Goal: Task Accomplishment & Management: Use online tool/utility

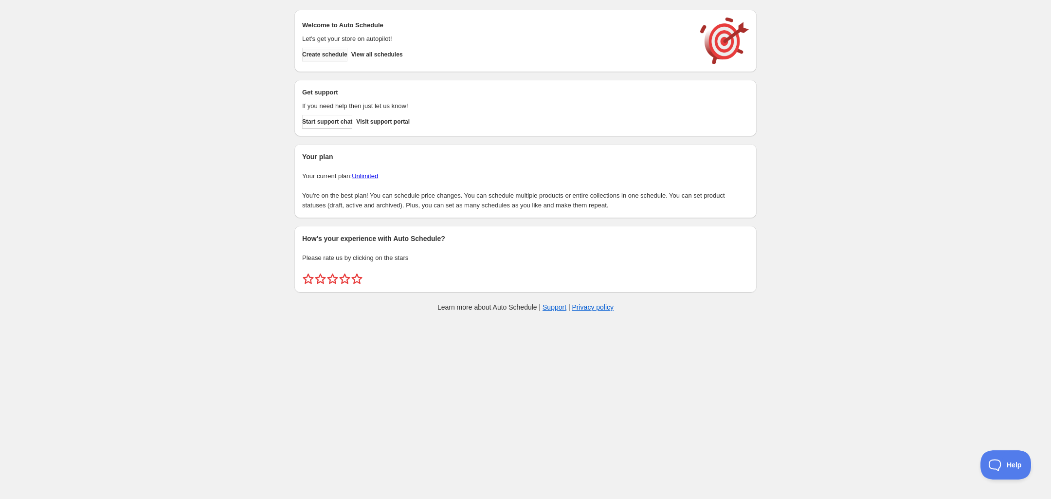
click at [344, 54] on span "Create schedule" at bounding box center [324, 55] width 45 height 8
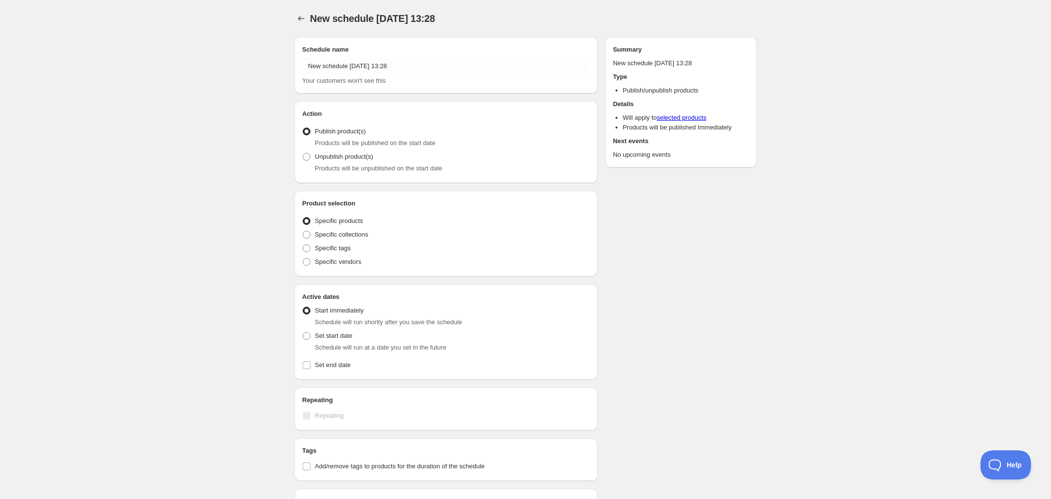
radio input "true"
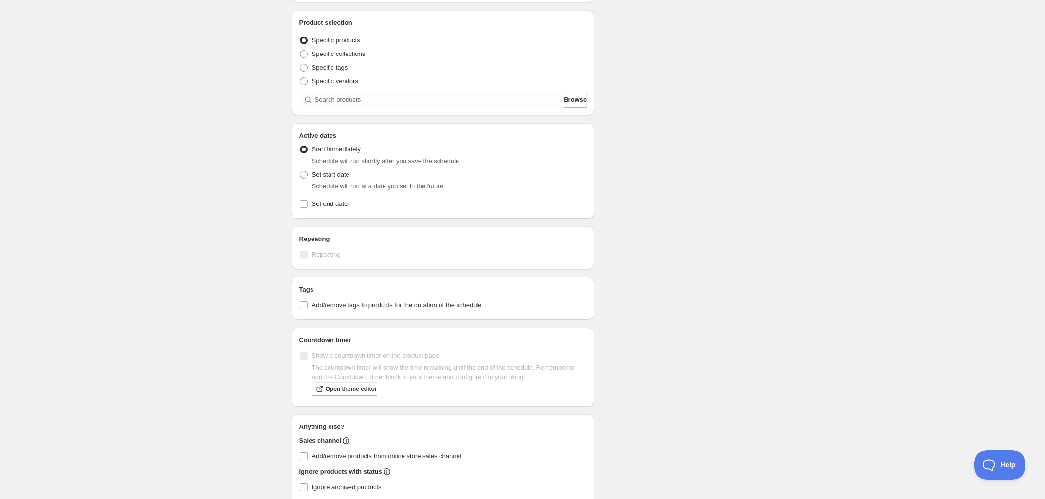
scroll to position [59, 0]
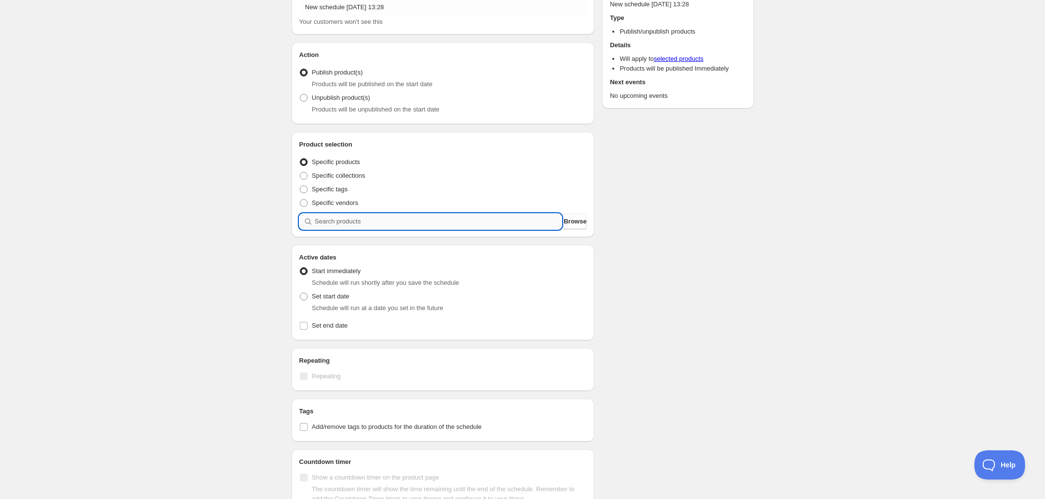
click at [394, 223] on input "search" at bounding box center [438, 222] width 247 height 16
type input "s"
click at [389, 225] on input "search" at bounding box center [438, 222] width 247 height 16
paste input "SAMHAIN SMASH!"
type input "SAMHAIN SMASH!"
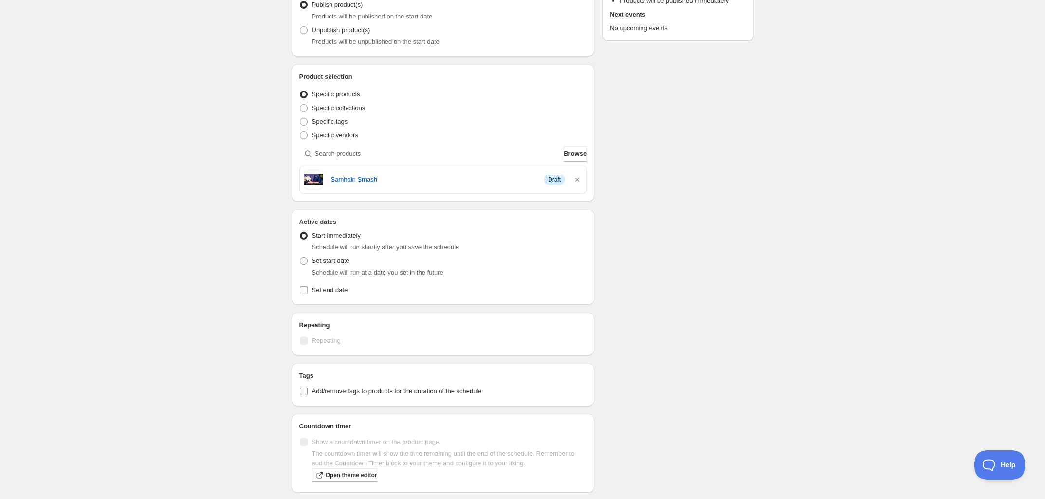
scroll to position [181, 0]
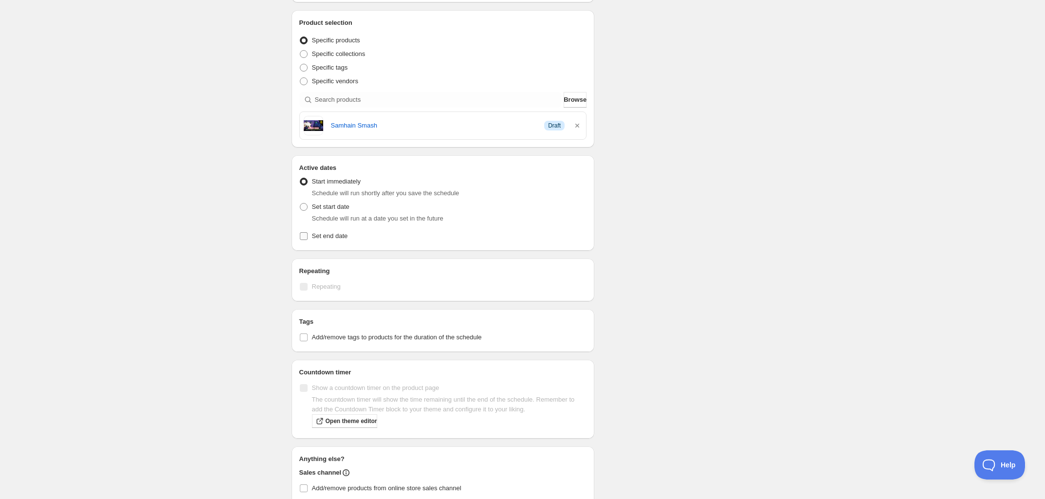
click at [300, 238] on input "Set end date" at bounding box center [304, 236] width 8 height 8
checkbox input "true"
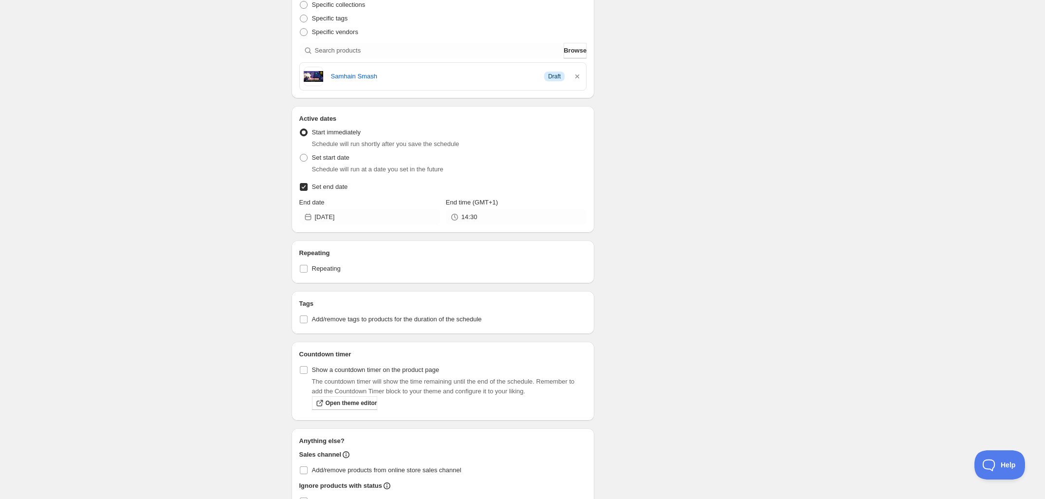
scroll to position [302, 0]
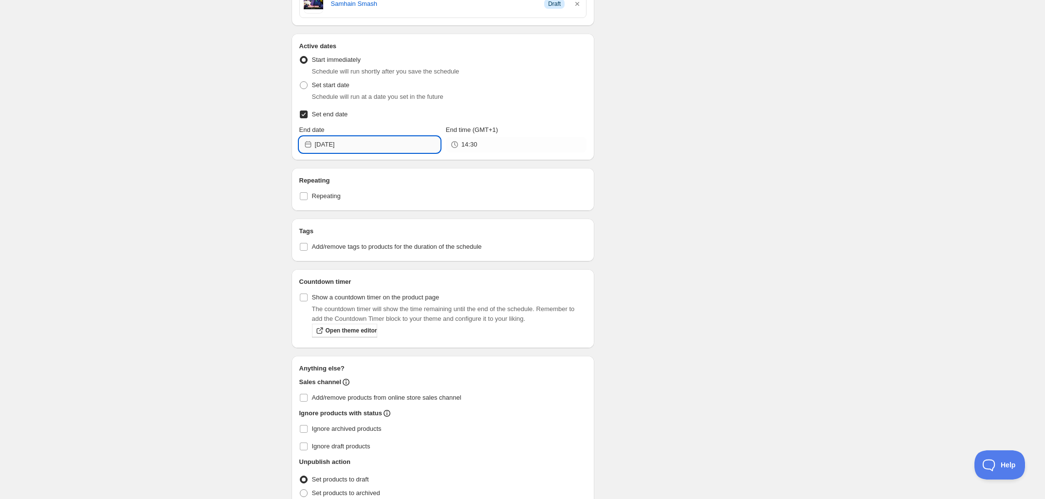
click at [348, 146] on input "[DATE]" at bounding box center [377, 145] width 125 height 16
click at [404, 260] on span "31" at bounding box center [405, 260] width 10 height 8
type input "[DATE]"
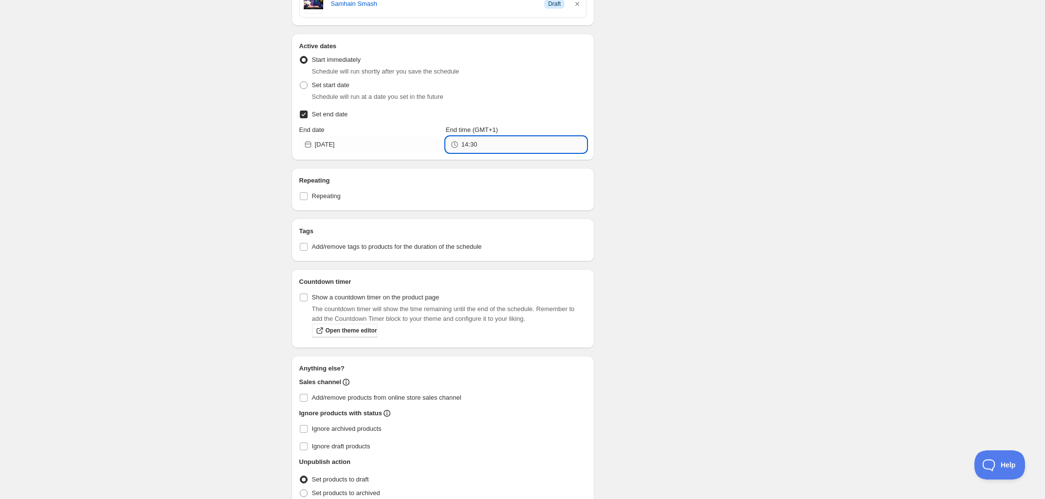
click at [483, 145] on input "14:30" at bounding box center [523, 145] width 125 height 16
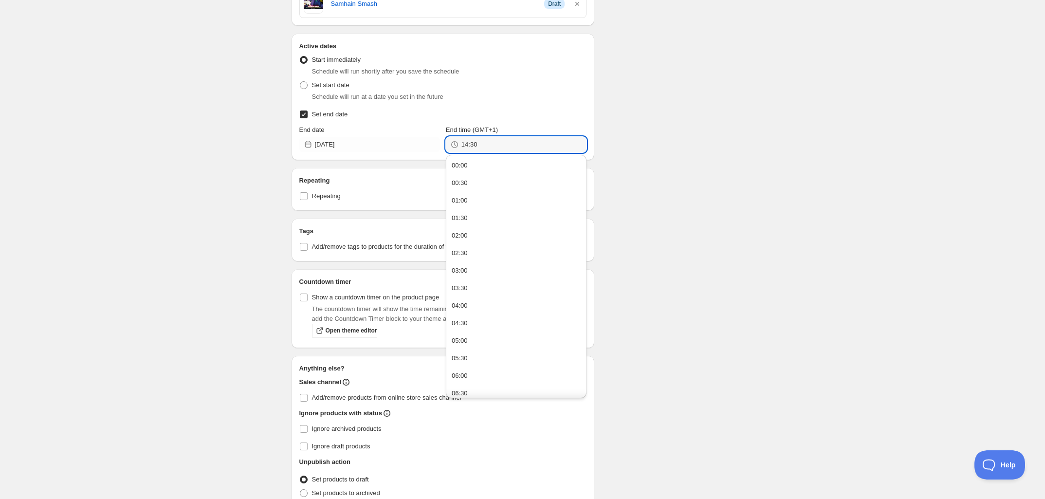
click at [489, 162] on button "00:00" at bounding box center [516, 166] width 135 height 16
type input "00:00"
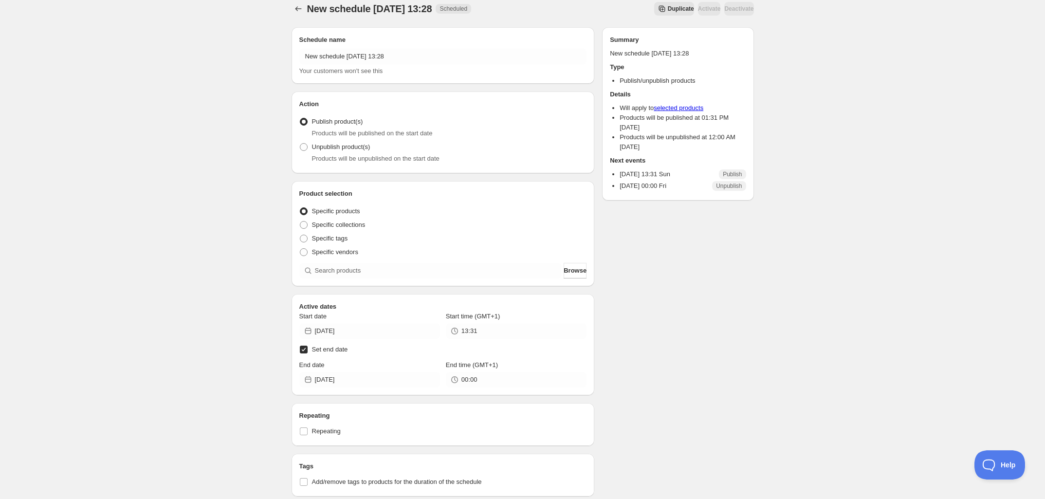
scroll to position [293, 0]
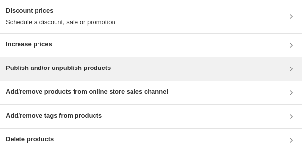
click at [141, 66] on div "Publish and/or unpublish products" at bounding box center [151, 69] width 290 height 12
